Goal: Task Accomplishment & Management: Use online tool/utility

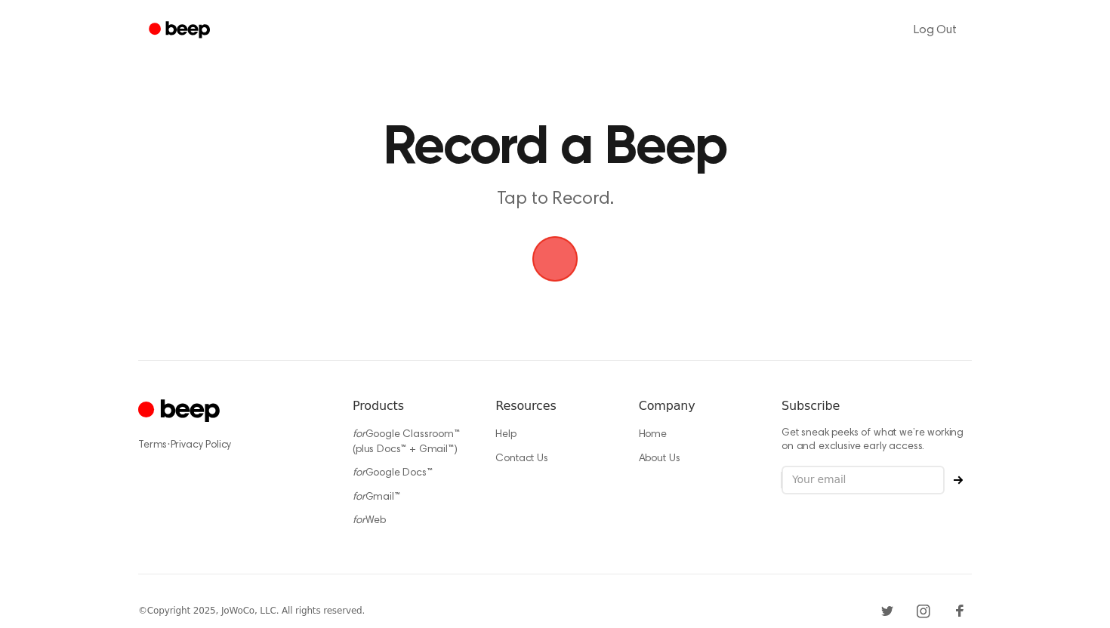
click at [564, 258] on span "button" at bounding box center [555, 259] width 85 height 85
click at [554, 255] on span "button" at bounding box center [555, 259] width 85 height 85
click at [554, 255] on span "button" at bounding box center [555, 259] width 71 height 71
click at [557, 258] on span "button" at bounding box center [555, 259] width 85 height 85
click at [553, 205] on p "Tap to Record." at bounding box center [555, 199] width 580 height 25
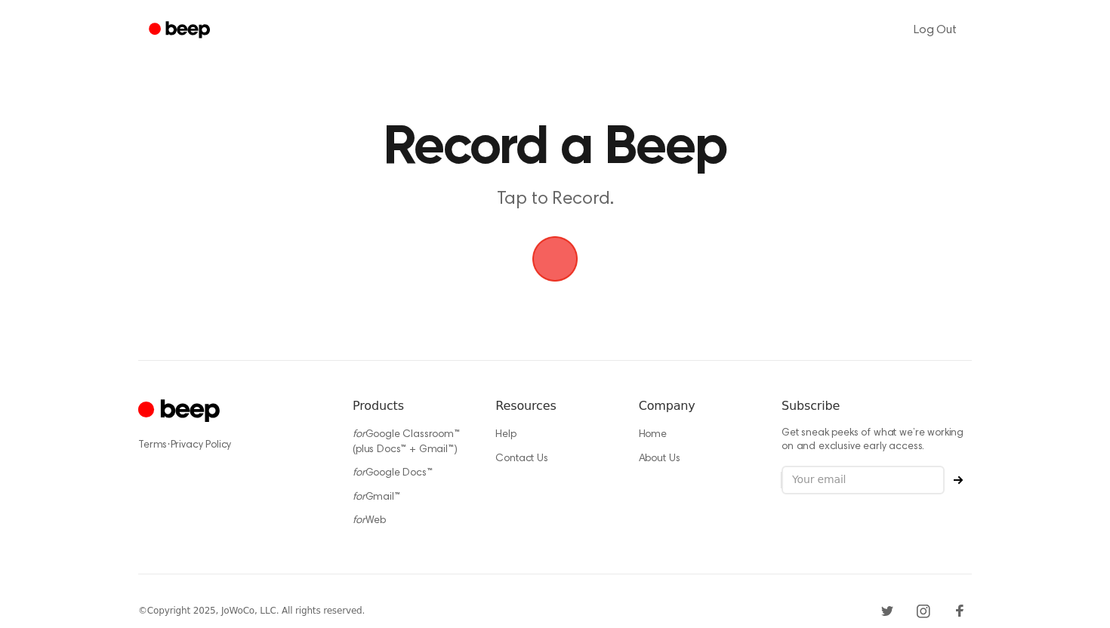
click at [535, 135] on h1 "Record a Beep" at bounding box center [555, 148] width 774 height 54
click at [563, 261] on span "button" at bounding box center [555, 259] width 80 height 80
click at [533, 236] on button "button" at bounding box center [555, 258] width 45 height 45
click at [567, 271] on span "button" at bounding box center [555, 259] width 49 height 49
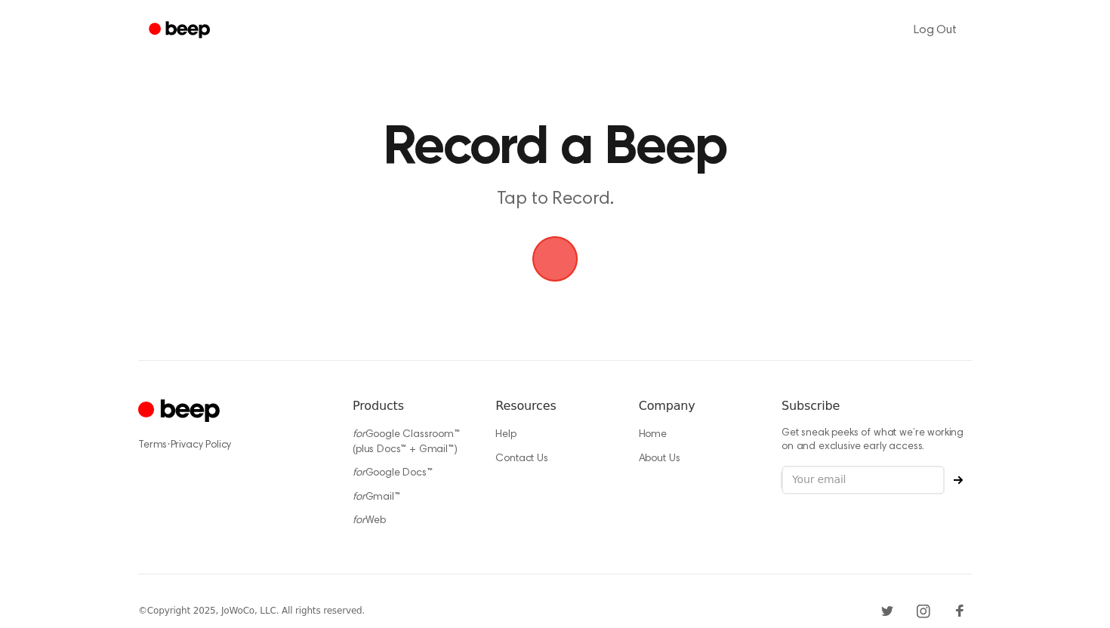
click at [562, 270] on span "button" at bounding box center [555, 259] width 78 height 78
click at [562, 270] on span "button" at bounding box center [555, 259] width 85 height 85
click at [555, 273] on span "button" at bounding box center [555, 259] width 49 height 49
click at [555, 263] on span "button" at bounding box center [555, 259] width 42 height 42
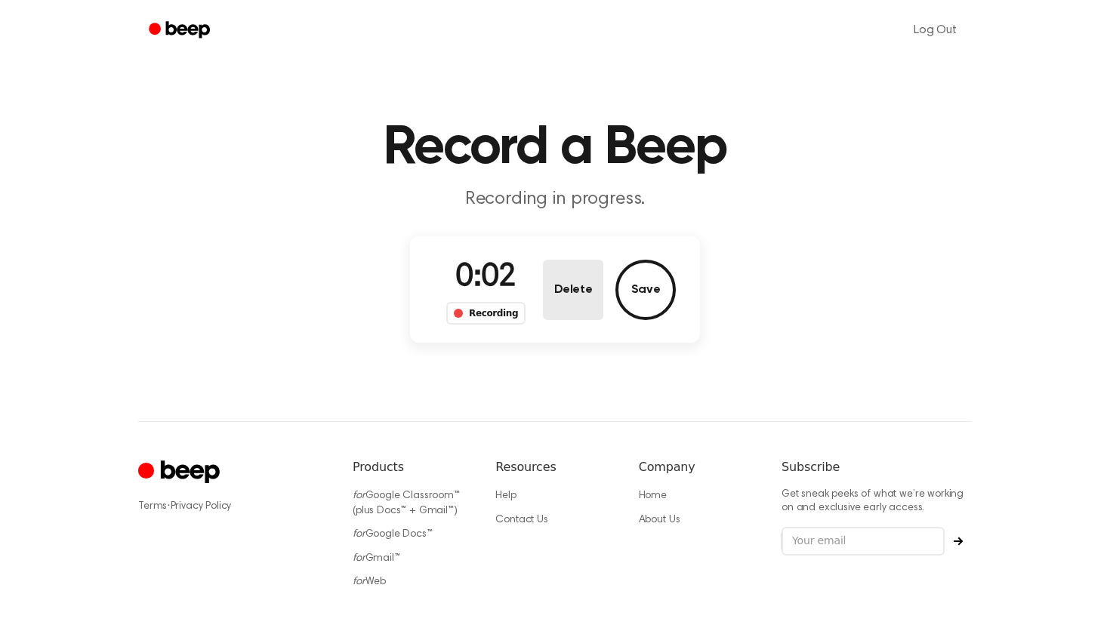
click at [586, 287] on button "Delete" at bounding box center [573, 290] width 60 height 60
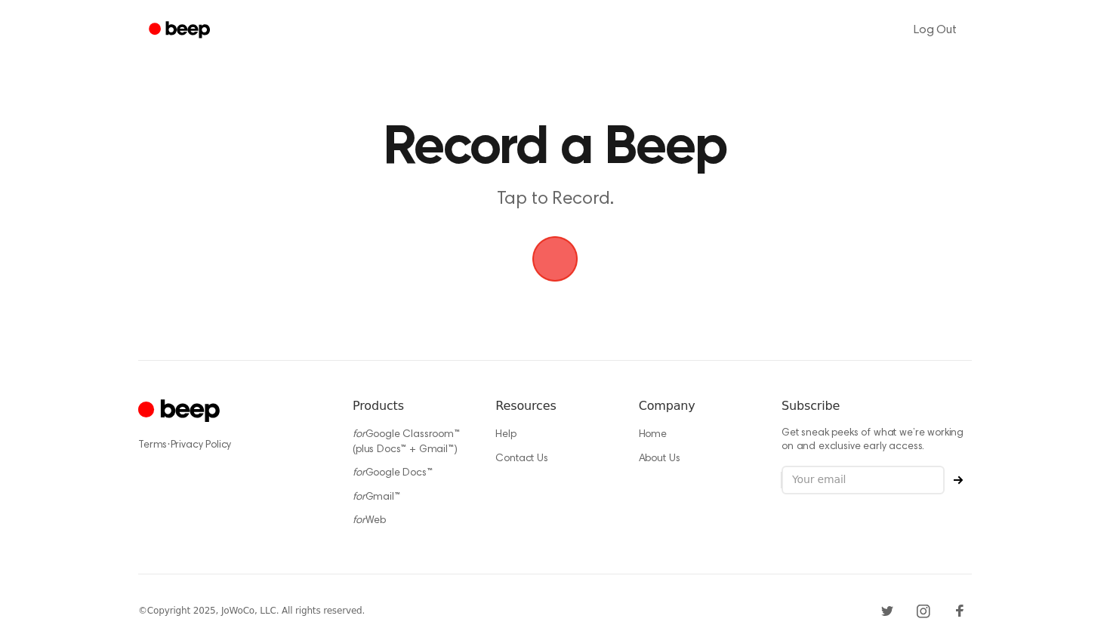
click at [569, 268] on span "button" at bounding box center [556, 259] width 46 height 46
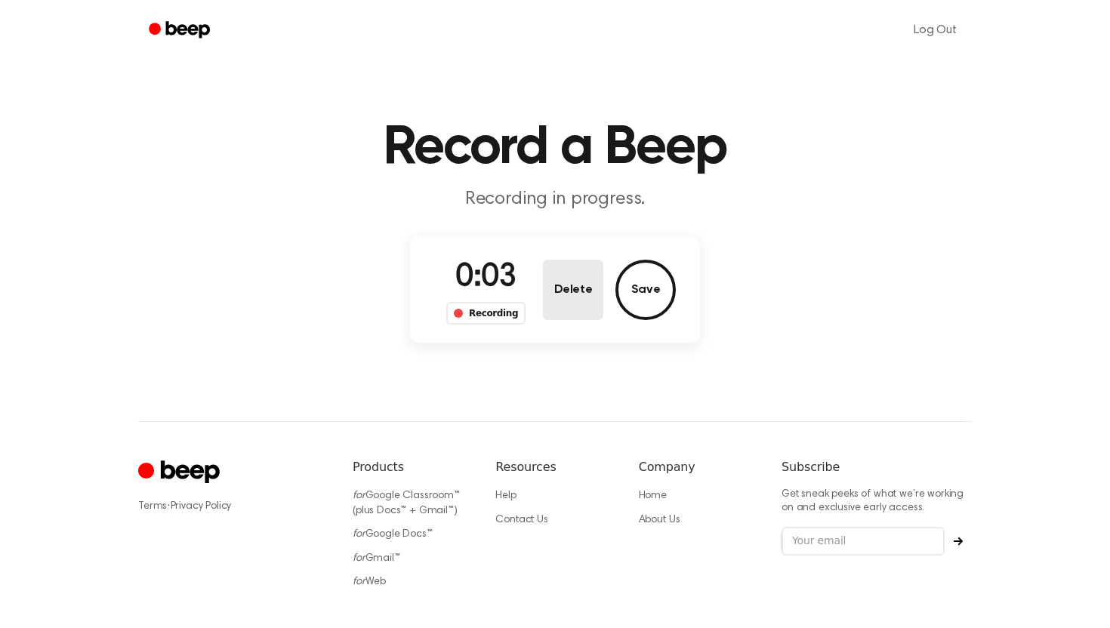
click at [570, 280] on button "Delete" at bounding box center [573, 290] width 60 height 60
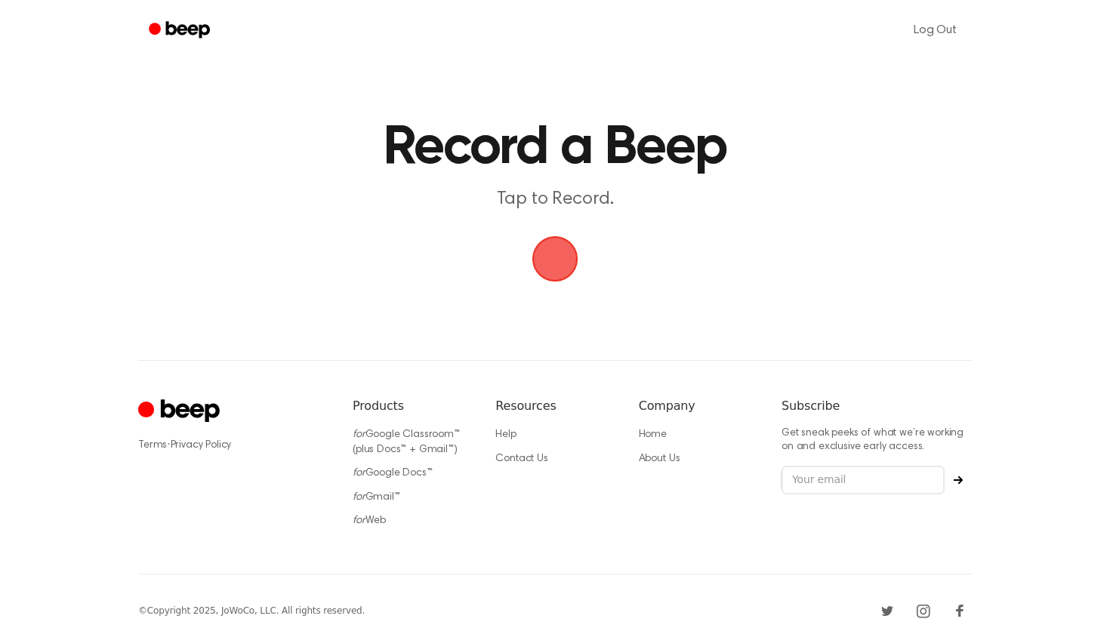
click at [550, 257] on span "button" at bounding box center [555, 259] width 85 height 85
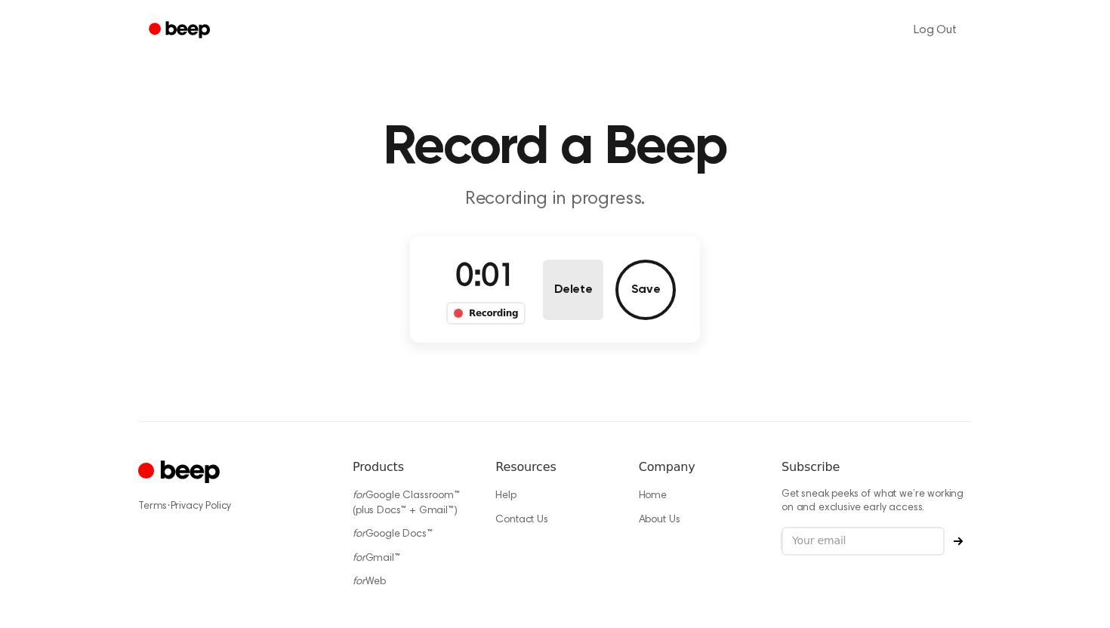
click at [574, 286] on button "Delete" at bounding box center [573, 290] width 60 height 60
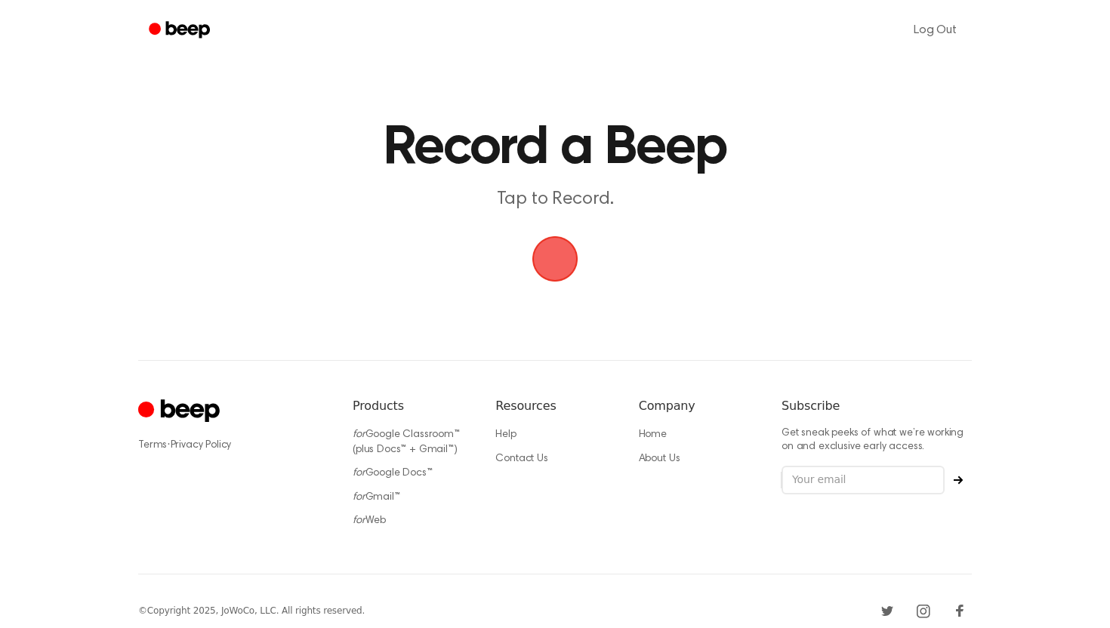
click at [557, 248] on span "button" at bounding box center [555, 259] width 42 height 42
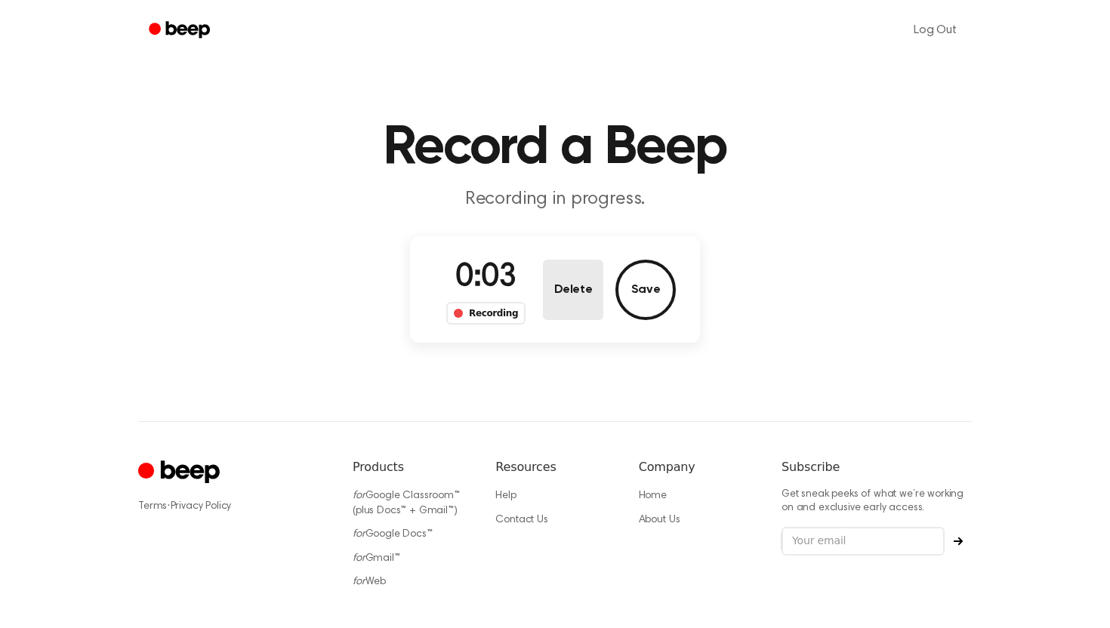
click at [591, 297] on button "Delete" at bounding box center [573, 290] width 60 height 60
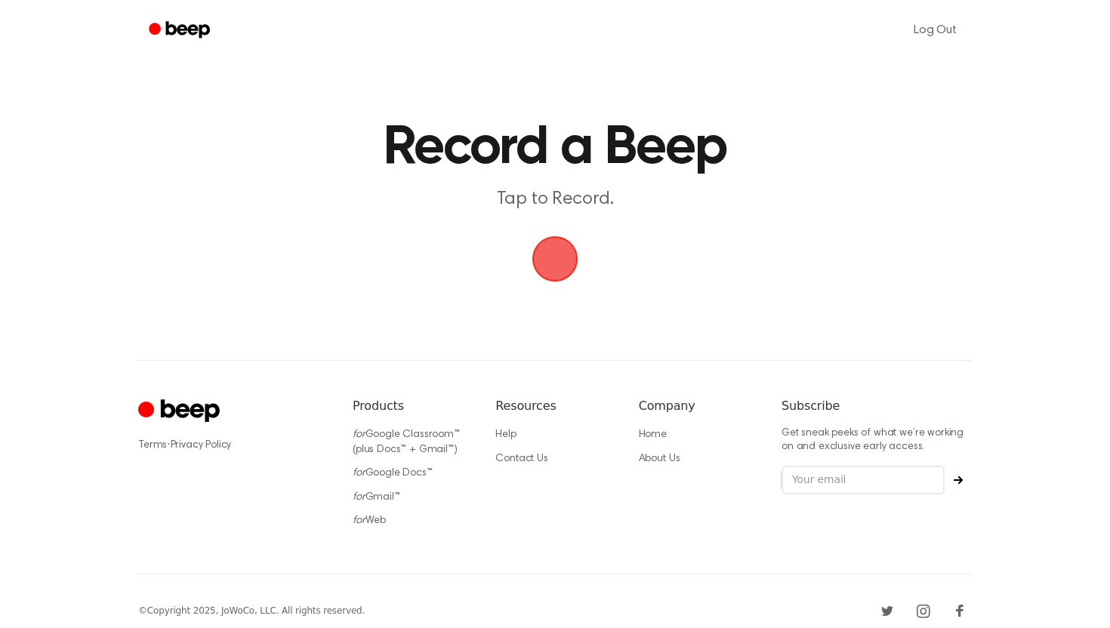
click at [561, 271] on span "button" at bounding box center [556, 259] width 46 height 46
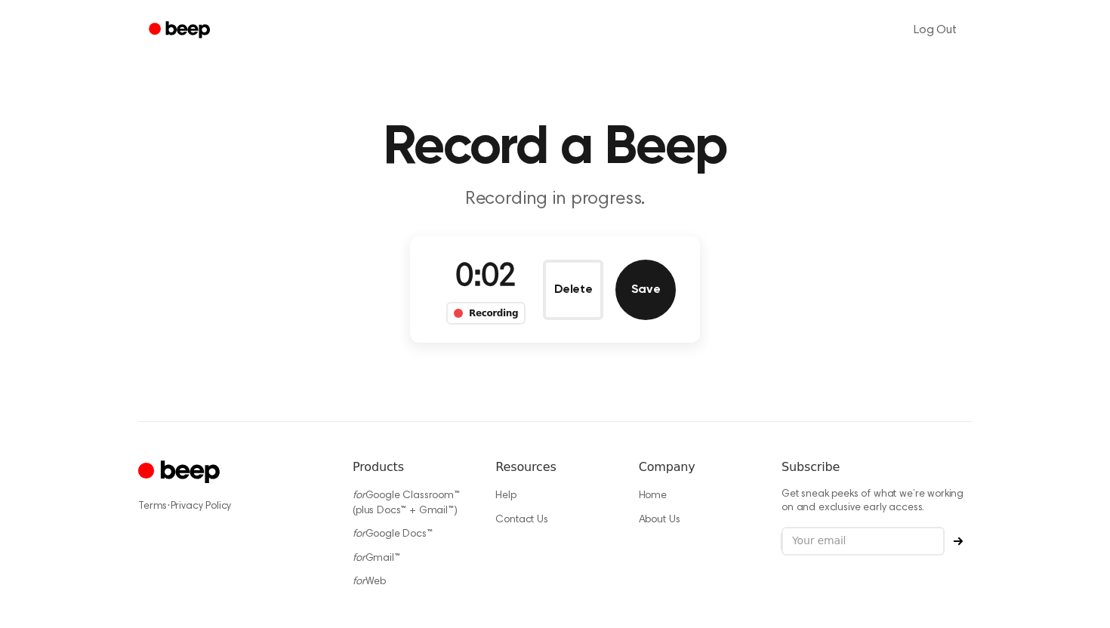
click at [644, 292] on button "Save" at bounding box center [646, 290] width 60 height 60
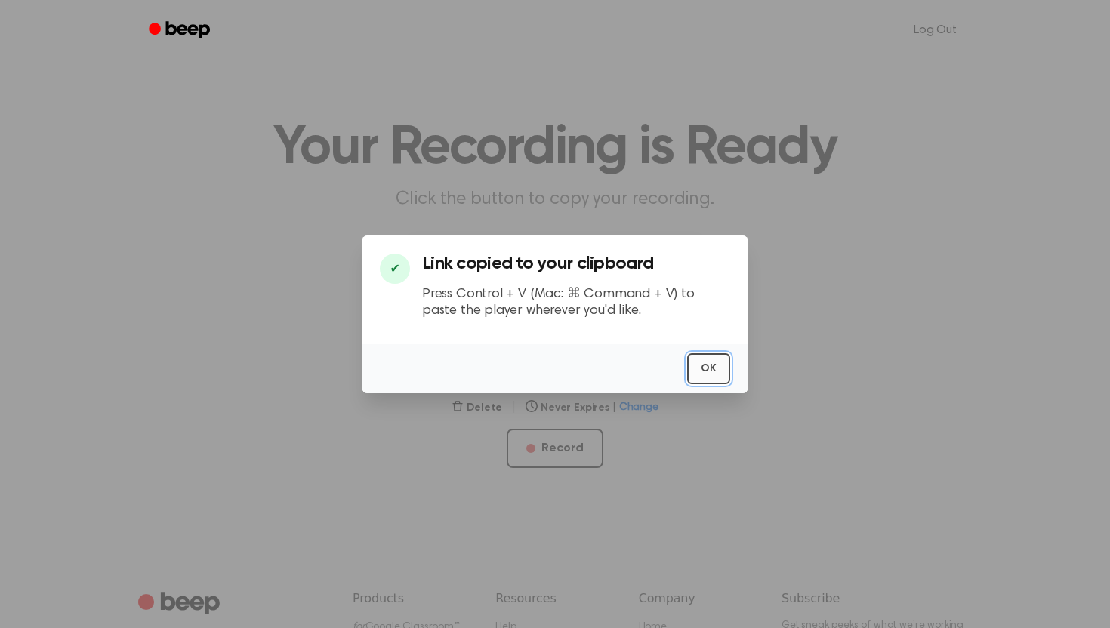
click at [704, 363] on button "OK" at bounding box center [708, 369] width 43 height 31
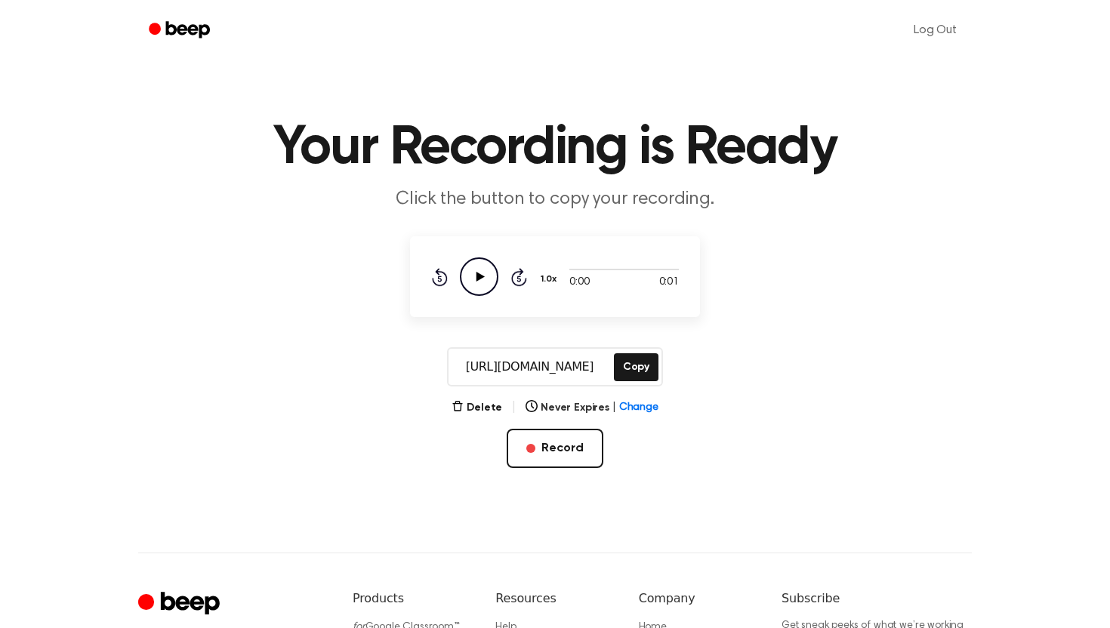
click at [475, 266] on icon "Play Audio" at bounding box center [479, 277] width 39 height 39
click at [493, 414] on button "Delete" at bounding box center [477, 408] width 51 height 16
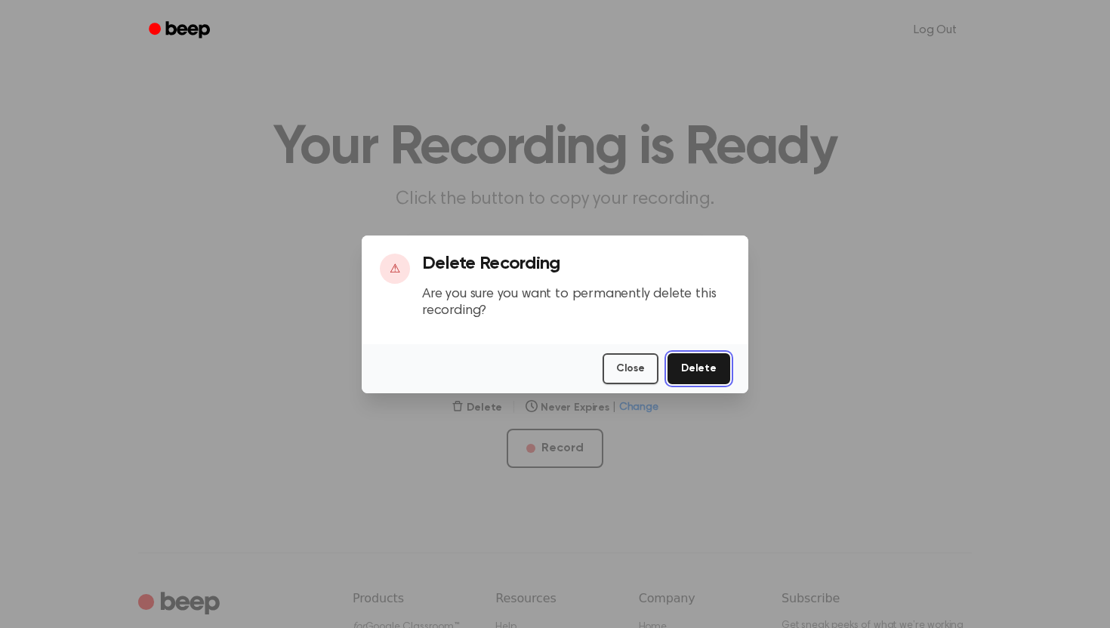
click at [696, 370] on button "Delete" at bounding box center [699, 369] width 63 height 31
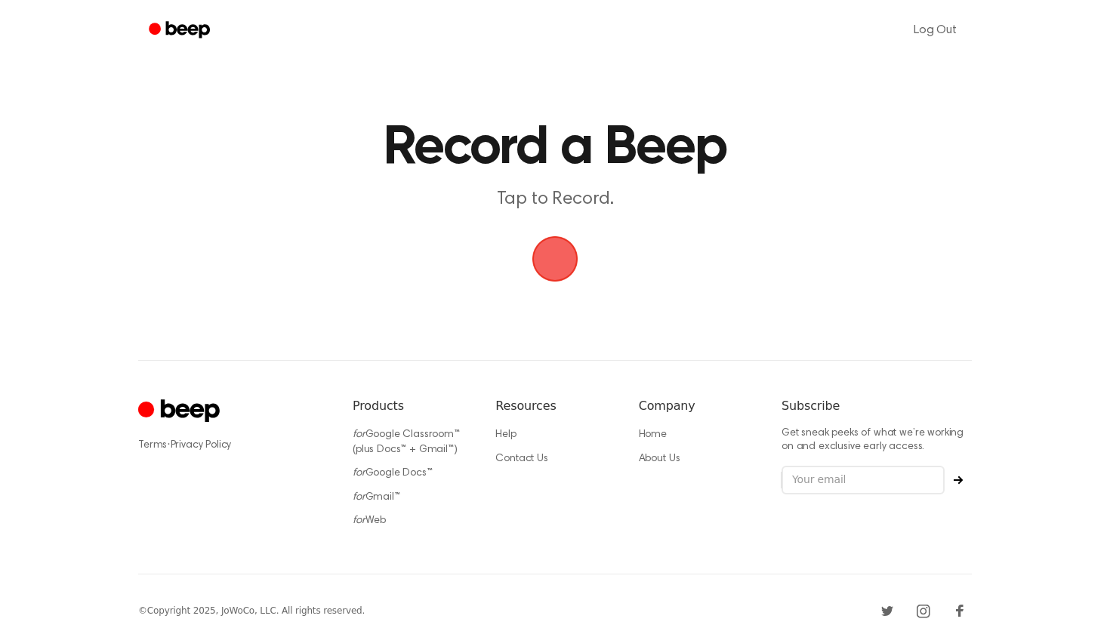
click at [555, 270] on span "button" at bounding box center [554, 258] width 79 height 79
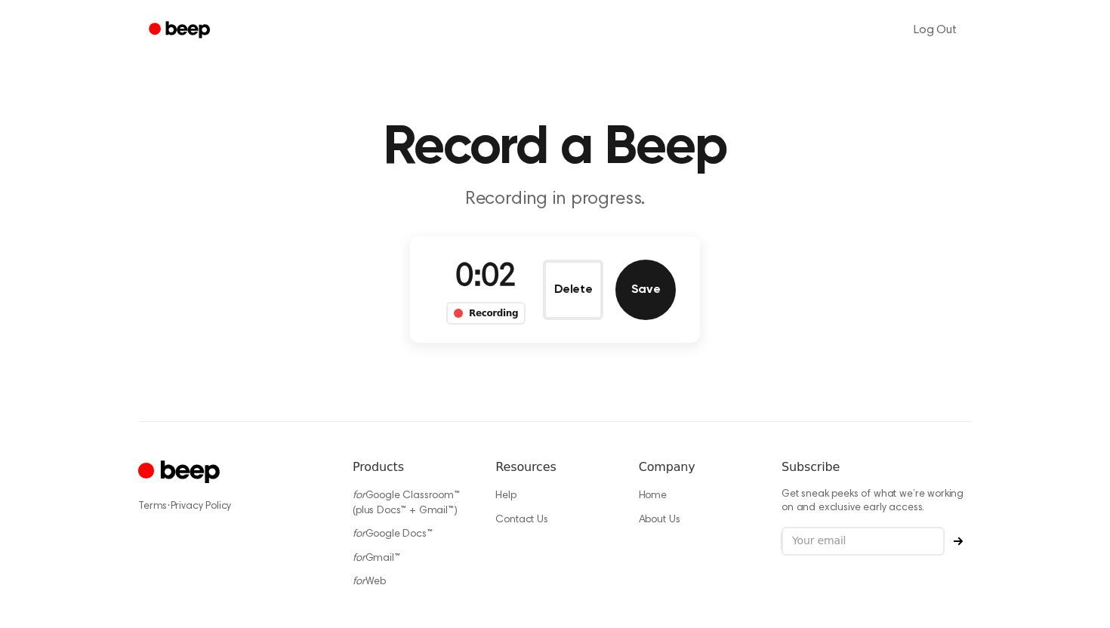
click at [645, 280] on button "Save" at bounding box center [646, 290] width 60 height 60
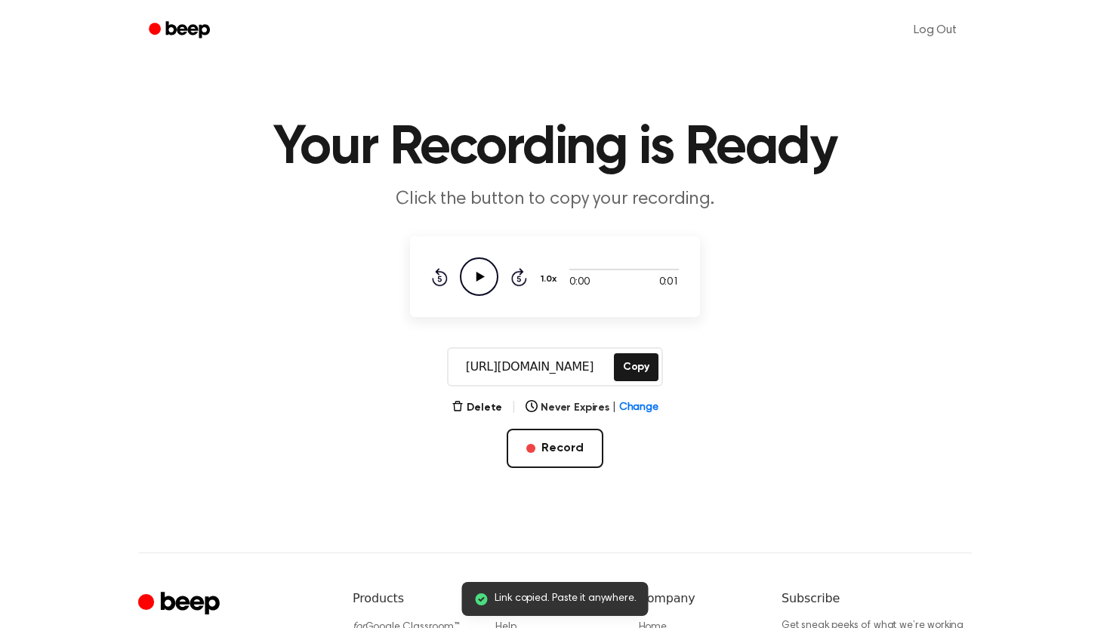
click at [465, 263] on icon "Play Audio" at bounding box center [479, 277] width 39 height 39
click at [479, 277] on icon at bounding box center [481, 277] width 8 height 10
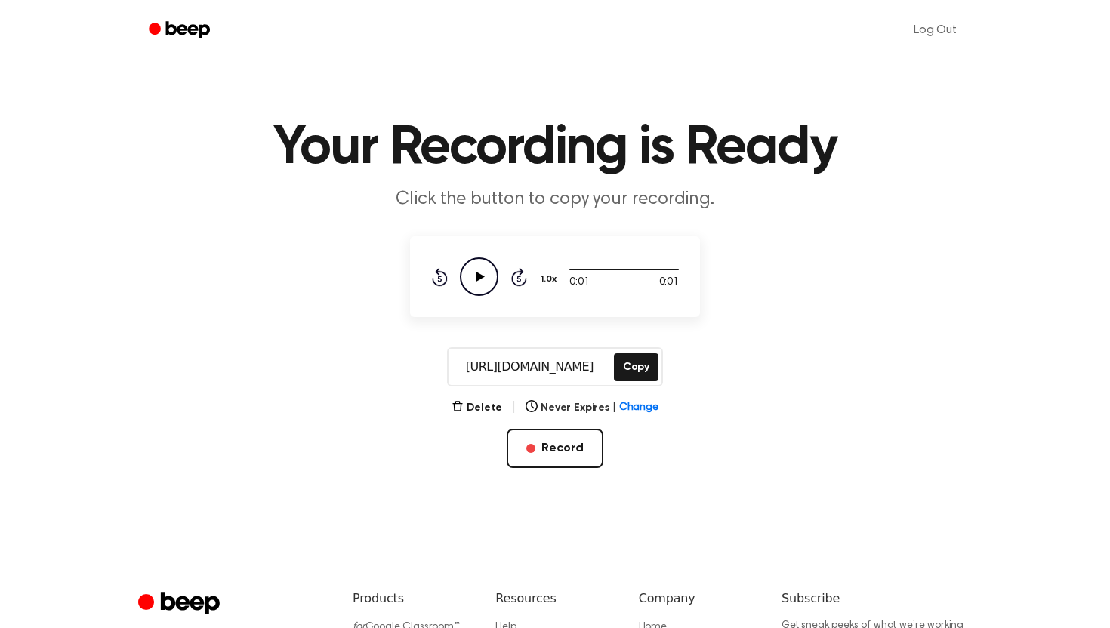
click at [476, 289] on icon "Play Audio" at bounding box center [479, 277] width 39 height 39
click at [634, 364] on button "Copy" at bounding box center [636, 368] width 45 height 28
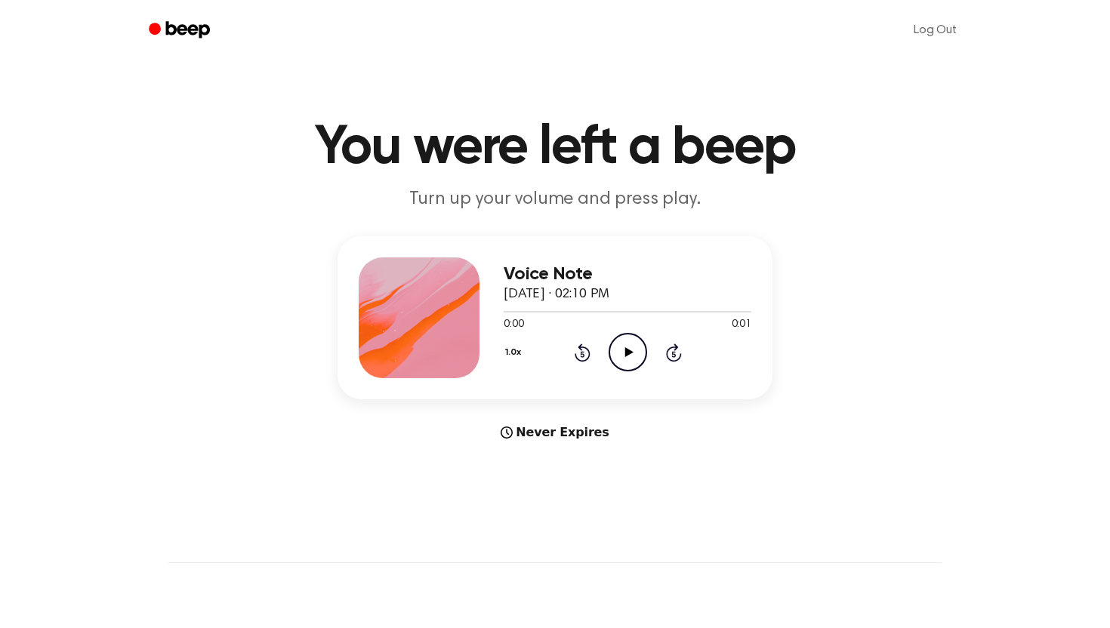
click at [635, 360] on icon "Play Audio" at bounding box center [628, 352] width 39 height 39
